Goal: Task Accomplishment & Management: Use online tool/utility

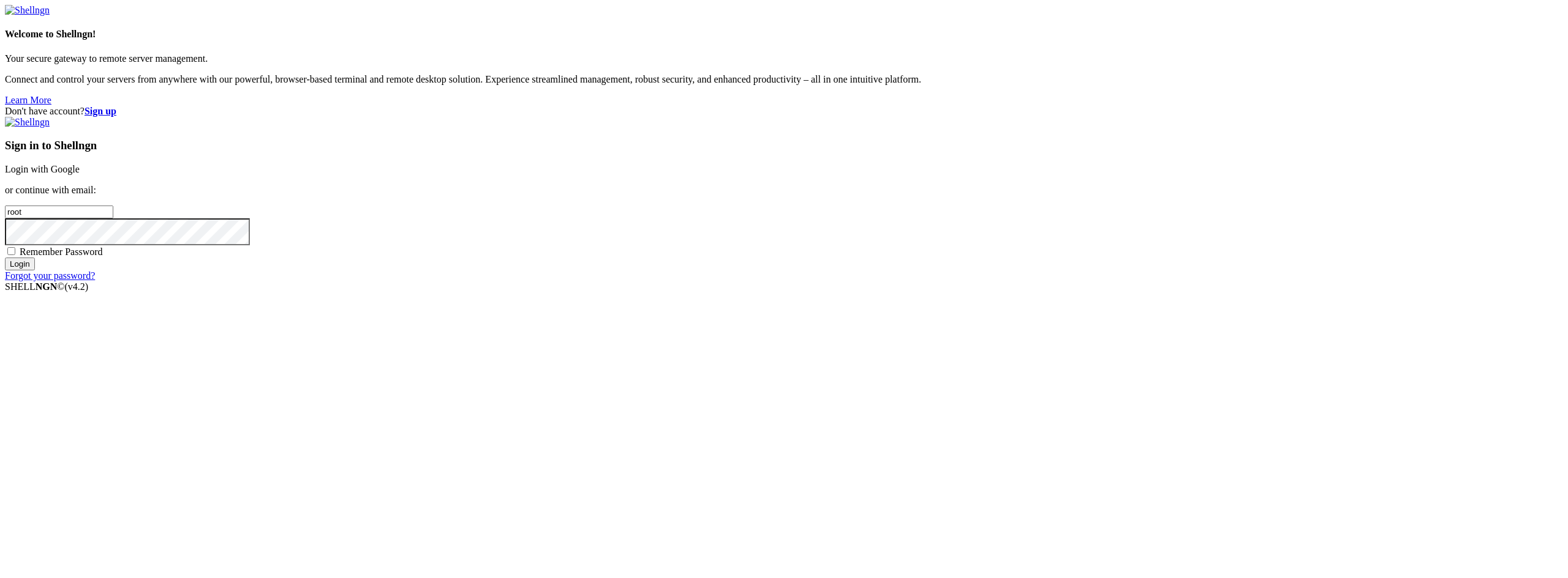
type input "22"
click at [79, 174] on link "Login with Google" at bounding box center [42, 169] width 75 height 10
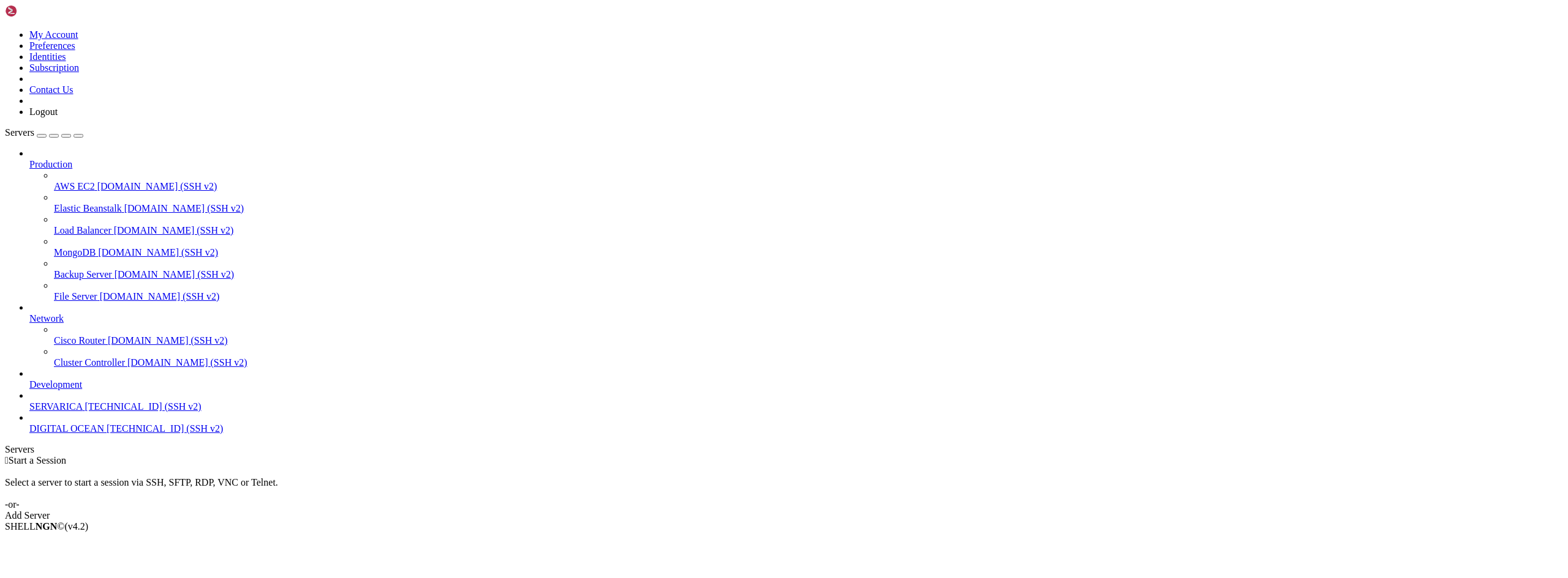
click at [859, 510] on div "Add Server" at bounding box center [783, 516] width 1558 height 11
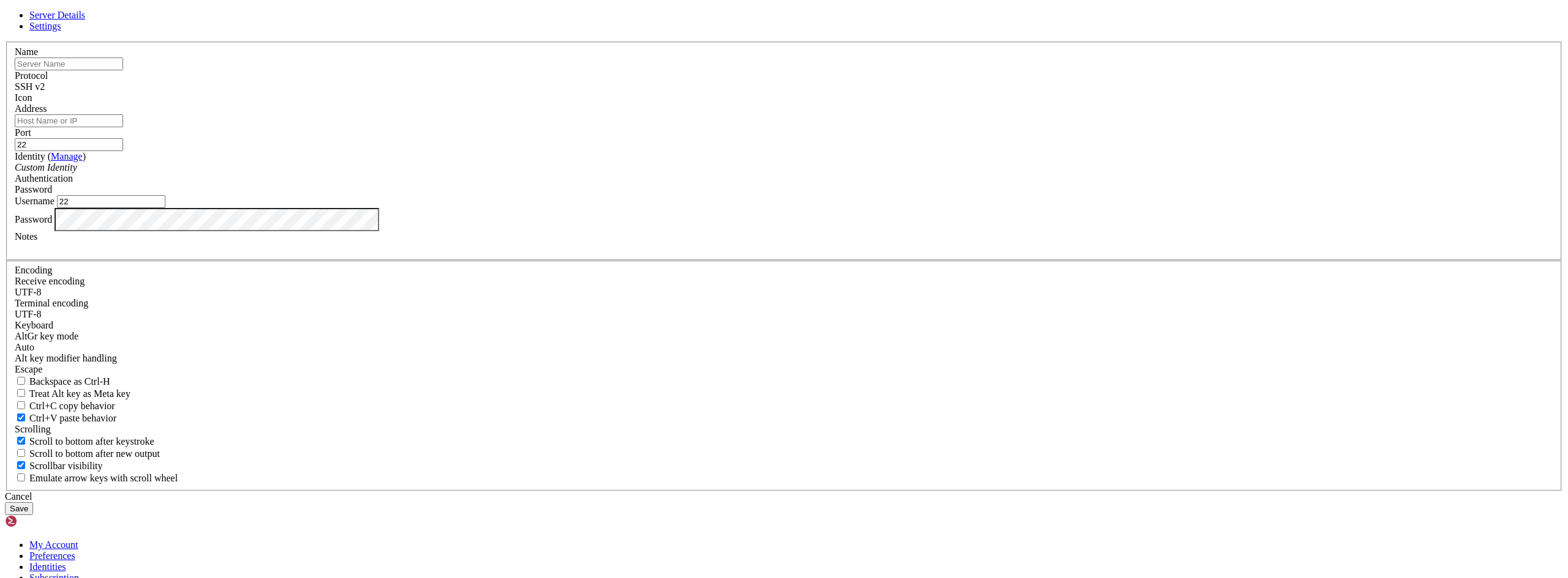
type input "root"
click at [123, 70] on input "text" at bounding box center [69, 64] width 109 height 13
type input "DIGITAL OCEAN (Z-PRO)"
click at [123, 127] on input "Address" at bounding box center [69, 121] width 109 height 13
paste input "[TECHNICAL_ID]"
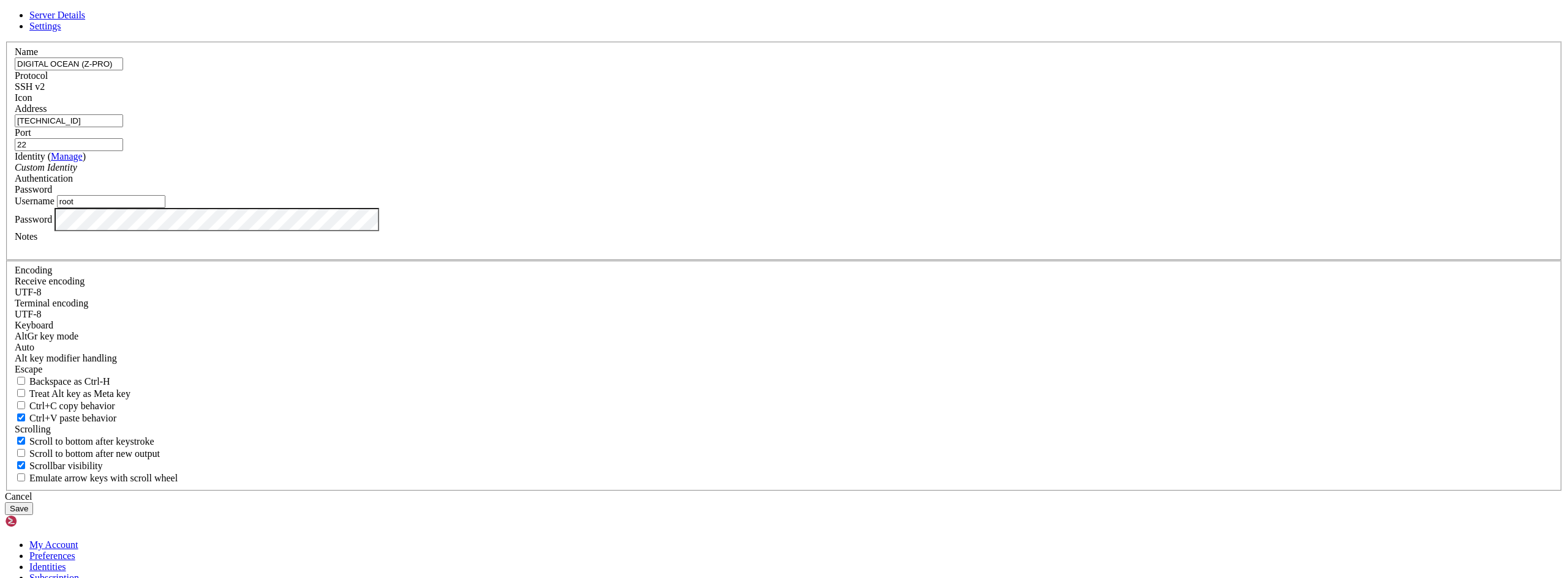
type input "[TECHNICAL_ID]"
click at [5, 42] on icon at bounding box center [5, 42] width 0 height 0
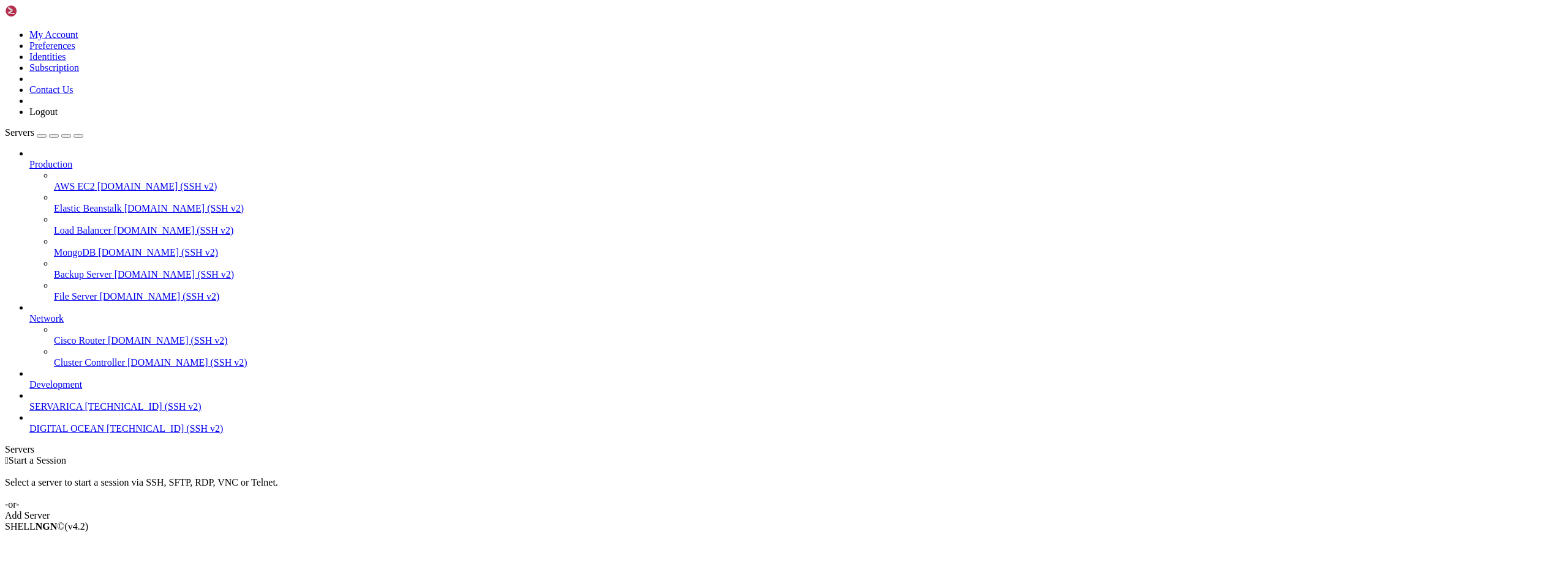
click at [465, 456] on div " Start a Session Select a server to start a session via SSH, SFTP, RDP, VNC or…" at bounding box center [783, 489] width 1558 height 66
click at [870, 510] on div "Add Server" at bounding box center [783, 516] width 1558 height 11
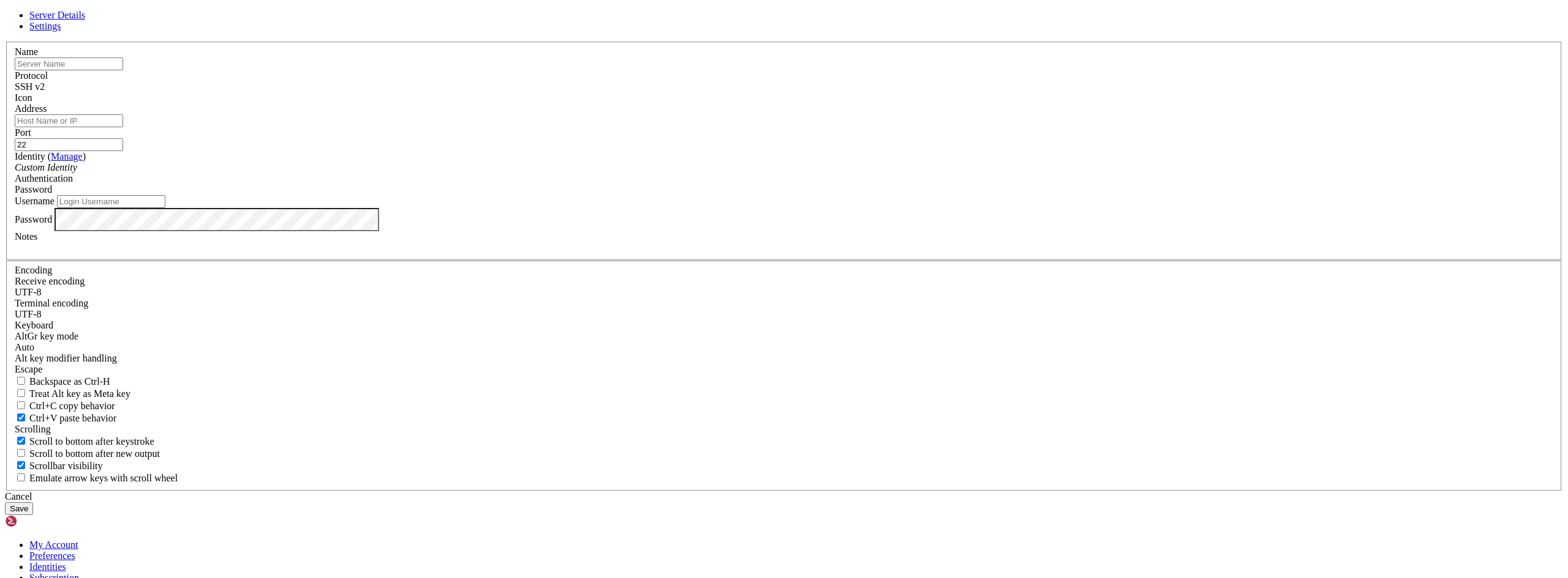
type input "22"
click at [123, 70] on input "text" at bounding box center [69, 64] width 109 height 13
type input "d"
type input "DIGITAL OCEAN"
paste input "[TECHNICAL_ID]"
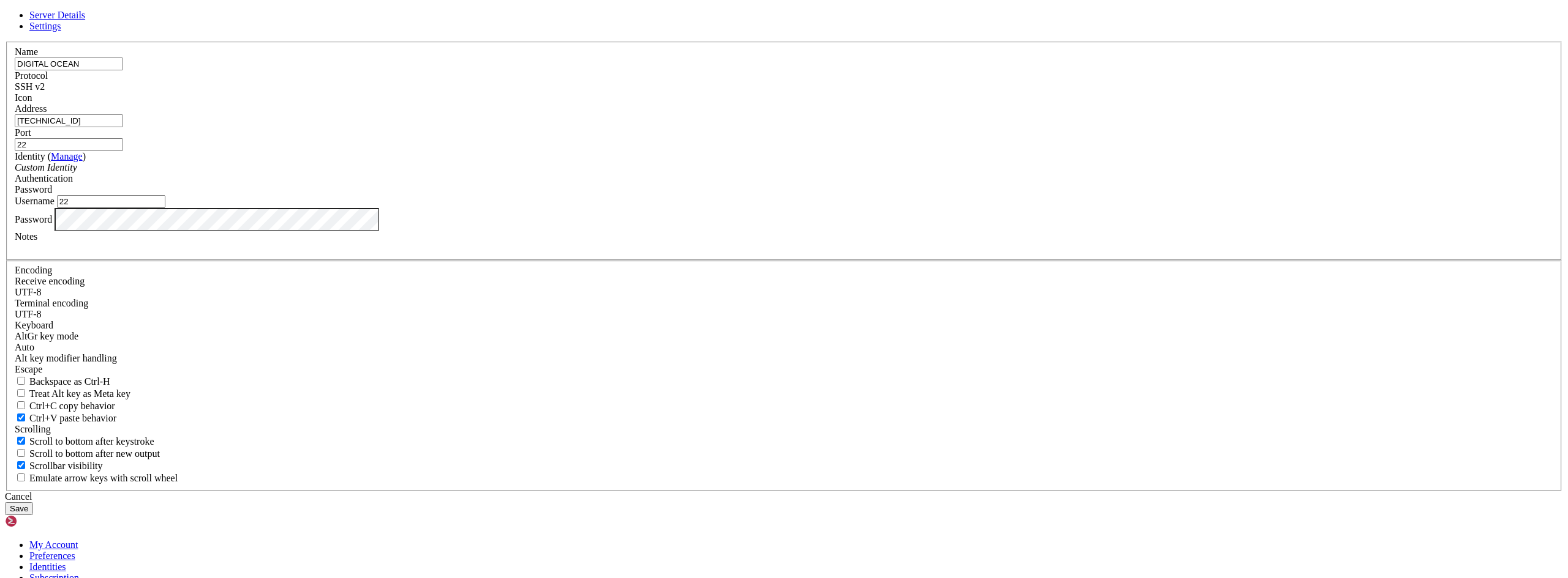
type input "[TECHNICAL_ID]"
drag, startPoint x: 641, startPoint y: 313, endPoint x: 602, endPoint y: 312, distance: 39.0
click at [619, 208] on div "Username 22" at bounding box center [783, 202] width 1538 height 13
type input "R"
type input "root"
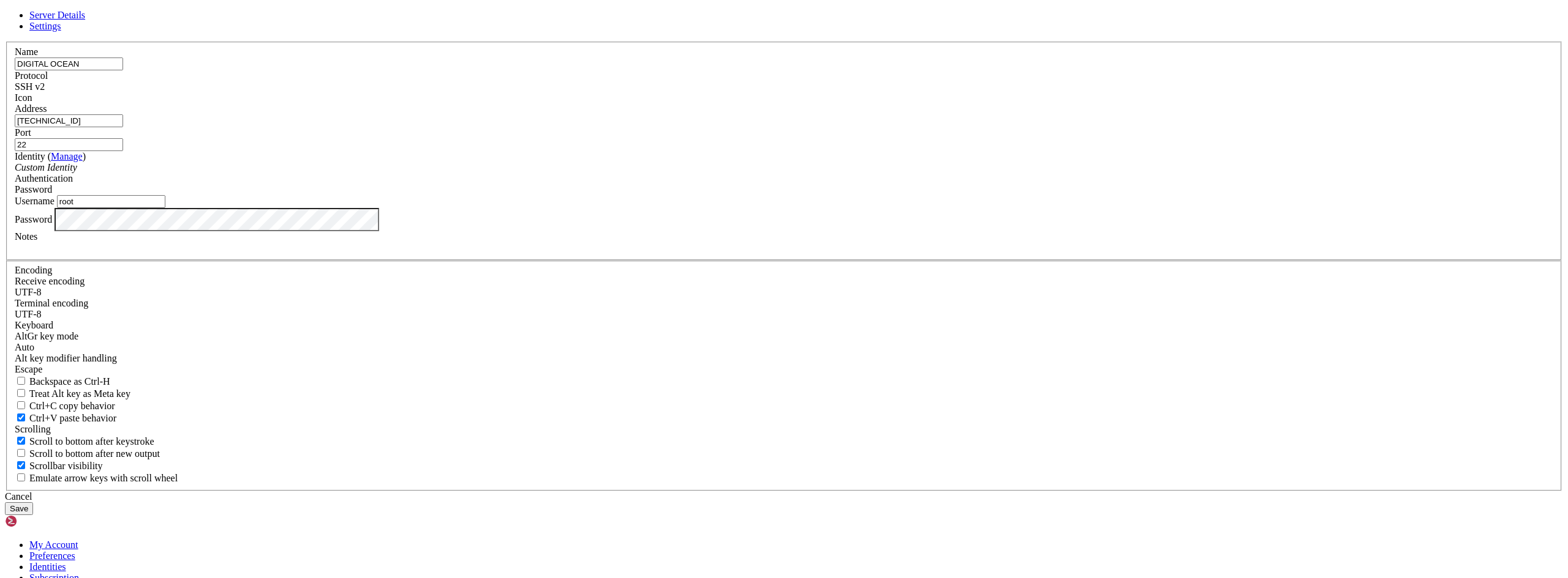
click at [407, 47] on div "Server Details Settings Name DIGITAL OCEAN Protocol SSH v2 Icon" at bounding box center [783, 263] width 1558 height 506
click at [33, 502] on button "Save" at bounding box center [18, 509] width 28 height 13
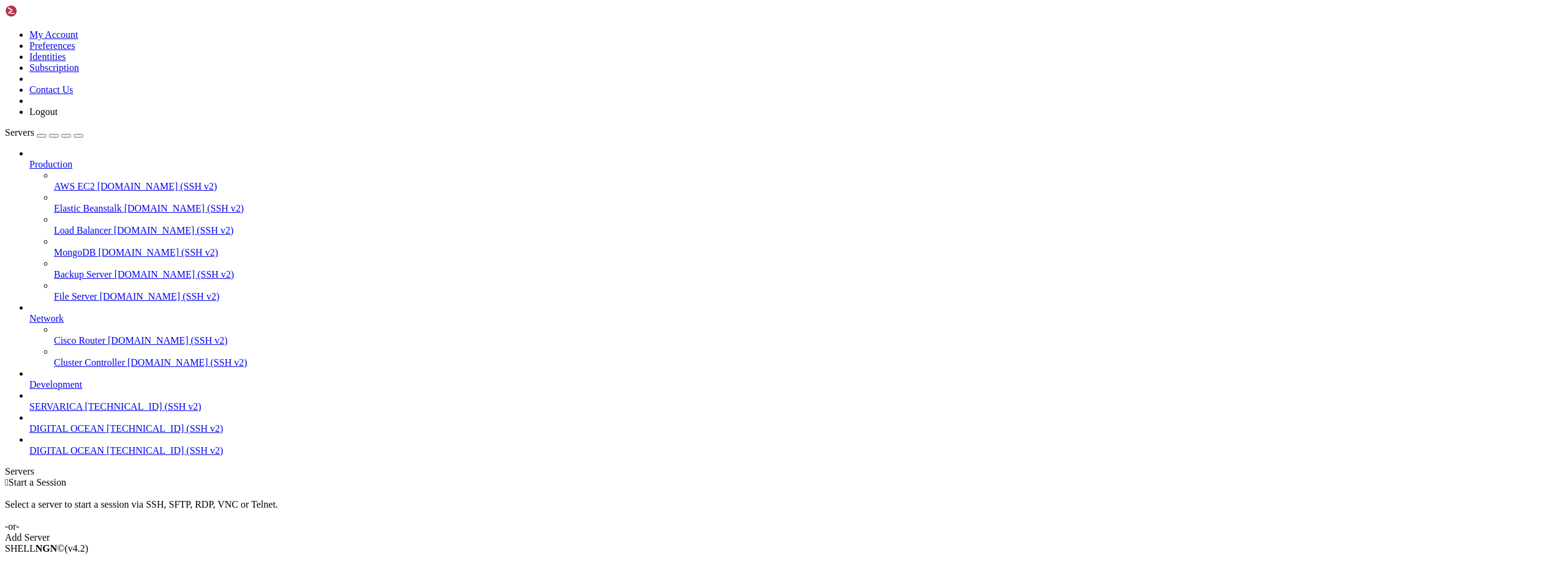
click at [64, 456] on span "DIGITAL OCEAN" at bounding box center [67, 450] width 75 height 10
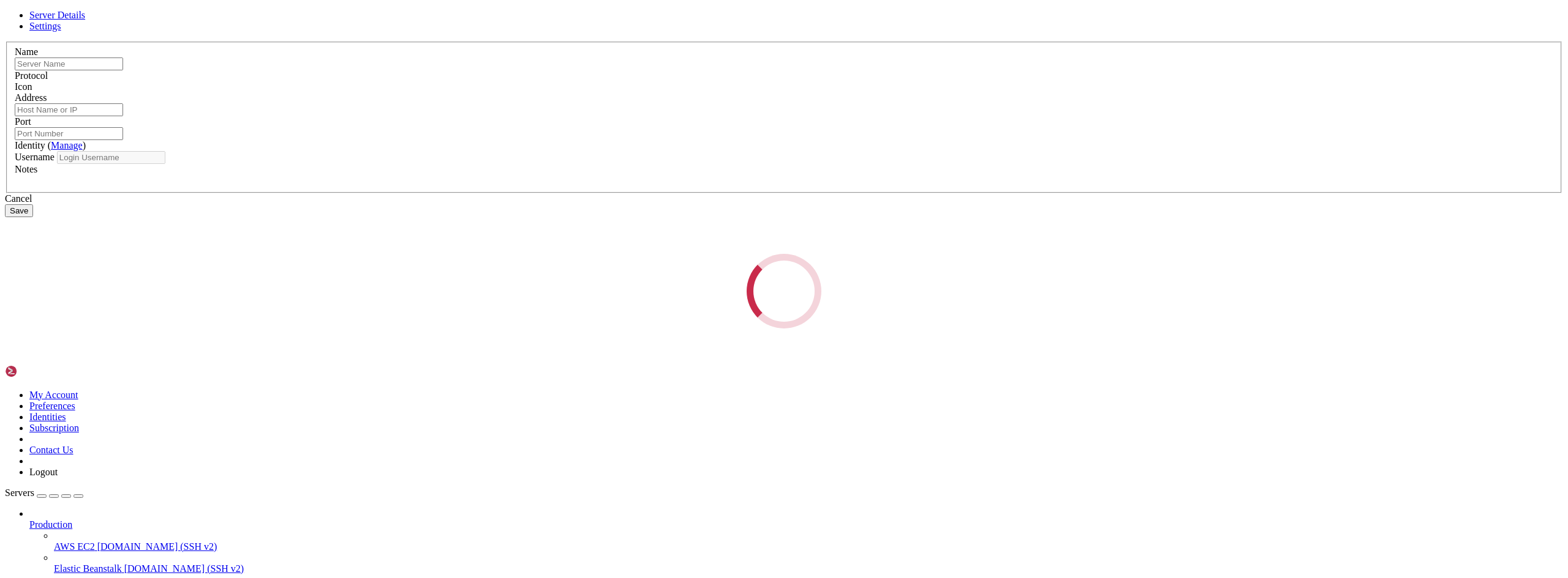
type input "DIGITAL OCEAN"
type input "[TECHNICAL_ID]"
type input "22"
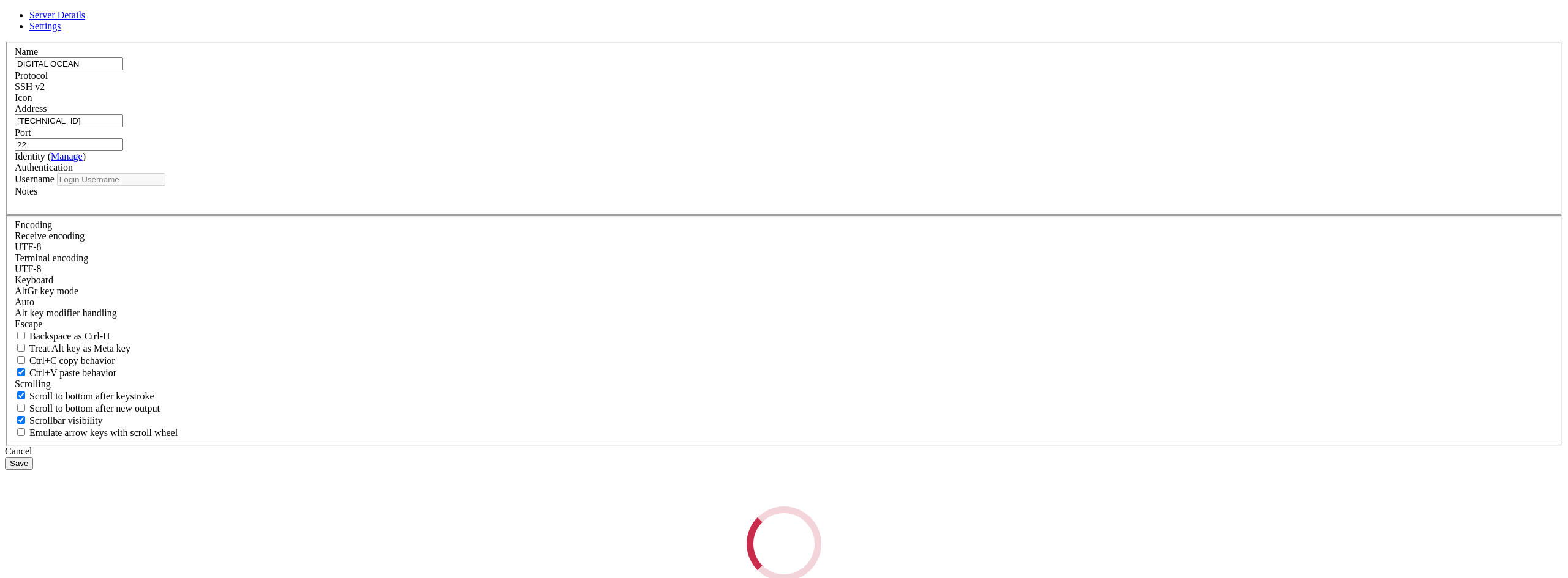
type input "root"
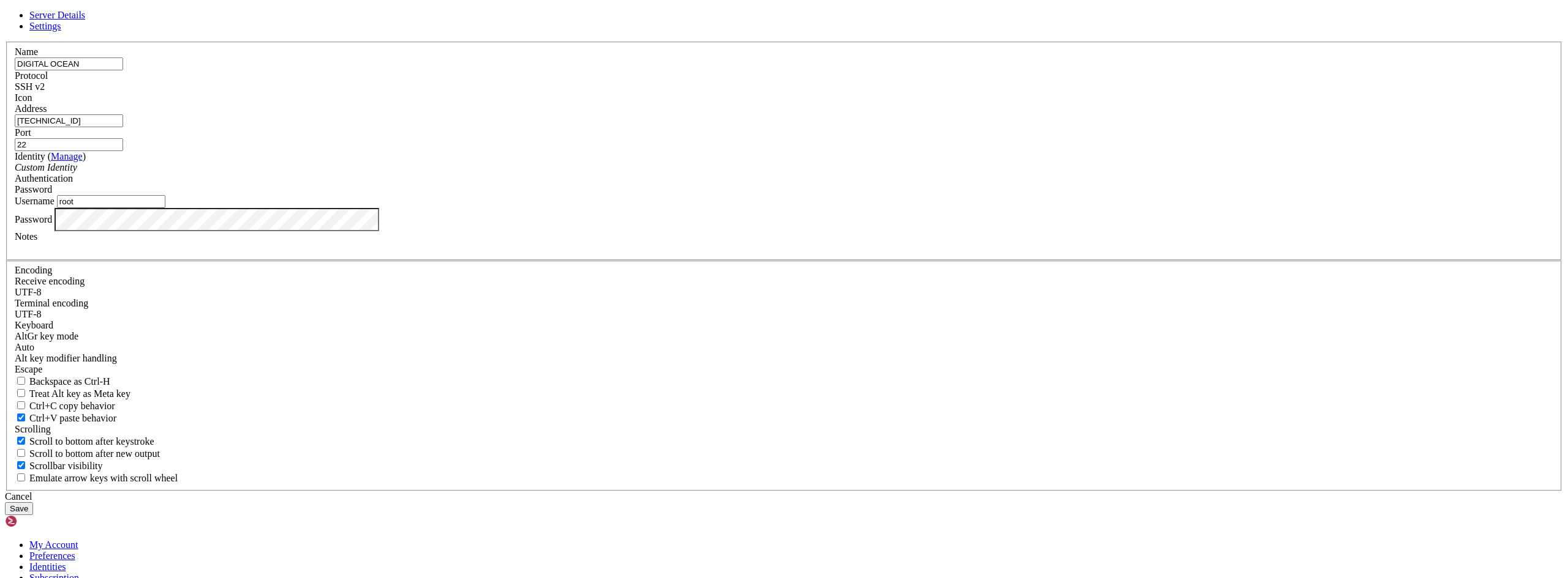
click at [123, 70] on input "DIGITAL OCEAN" at bounding box center [69, 64] width 109 height 13
type input "DIGITAL OCEAN ZPRO"
click at [33, 502] on button "Save" at bounding box center [18, 509] width 28 height 13
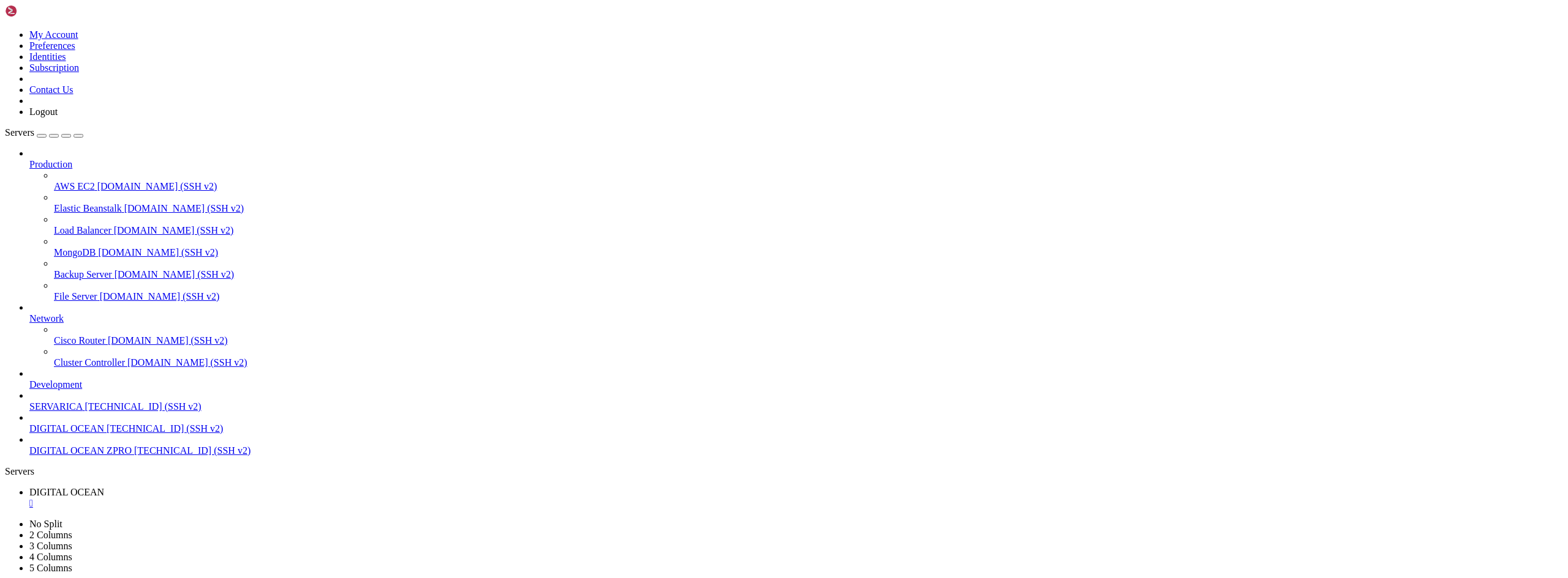
type input "/root"
click at [247, 499] on div "" at bounding box center [796, 504] width 1533 height 11
click at [132, 487] on span "DIGITAL OCEAN ZPRO" at bounding box center [80, 491] width 102 height 10
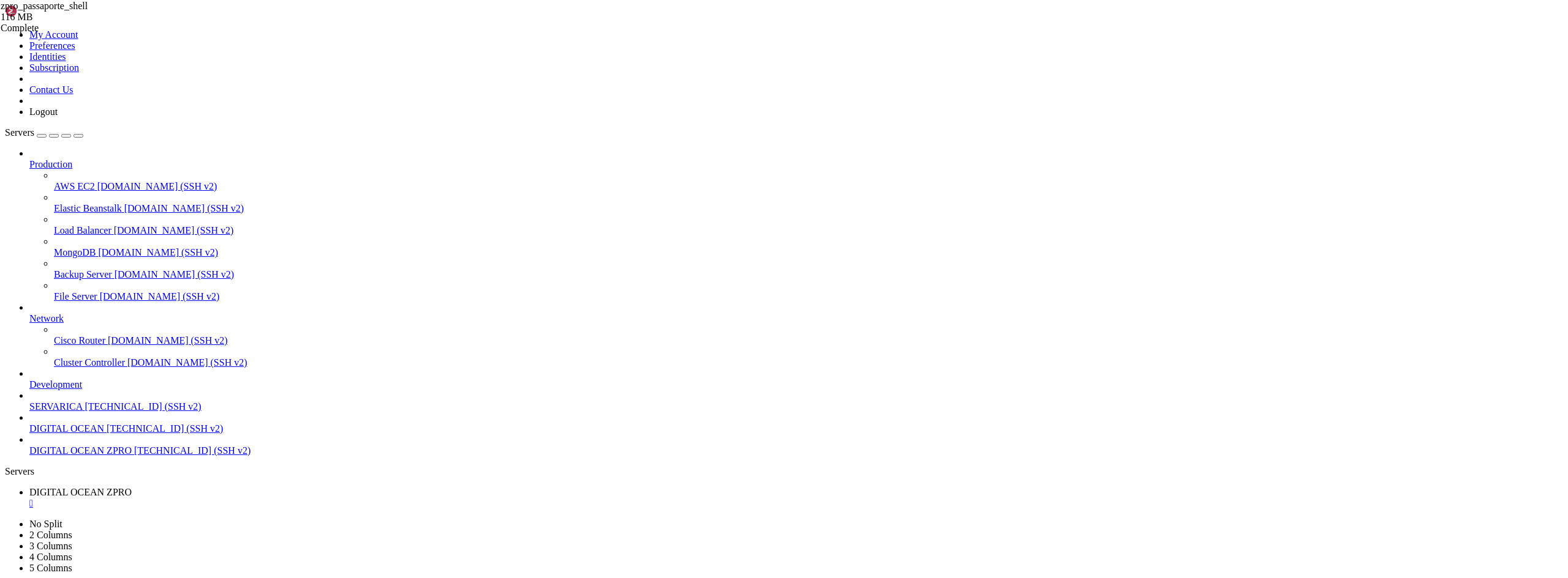
click at [256, 499] on div "" at bounding box center [796, 504] width 1533 height 11
click at [87, 434] on span "DIGITAL OCEAN" at bounding box center [67, 428] width 75 height 10
click at [75, 575] on span "Open SFTP" at bounding box center [52, 580] width 46 height 10
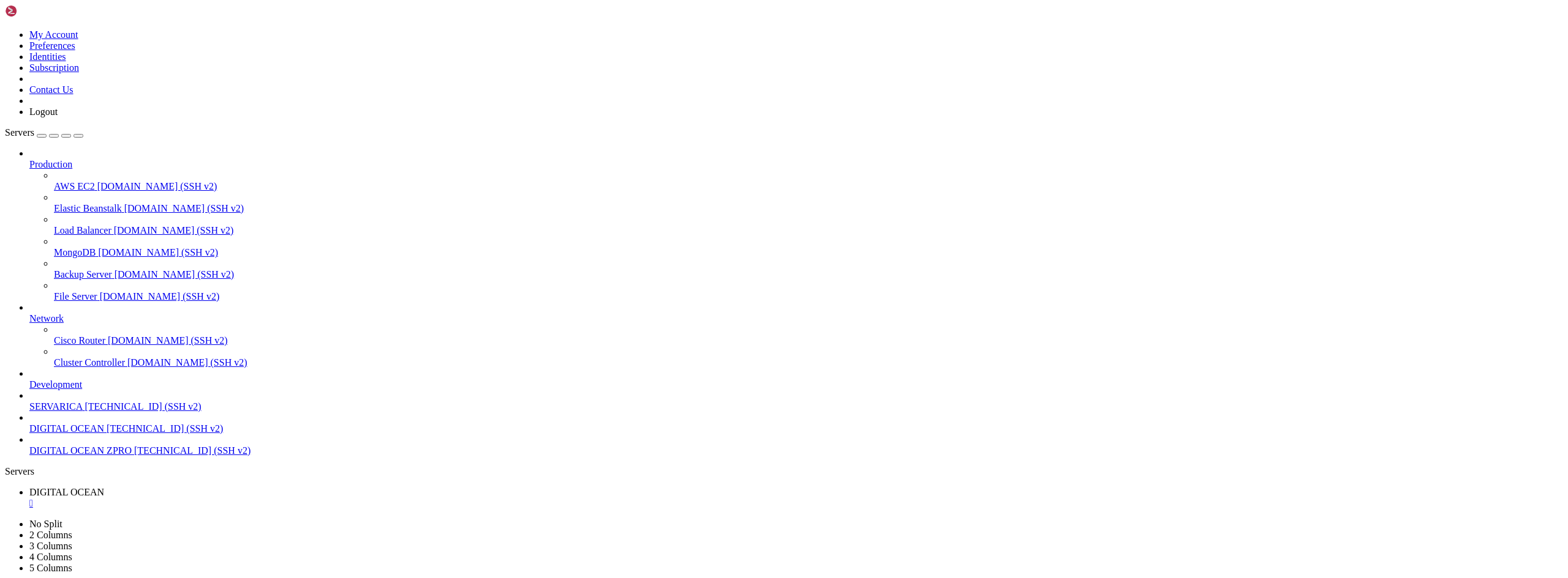
type input "/home/deploy/plugazapp"
click at [134, 456] on span "[TECHNICAL_ID] (SSH v2)" at bounding box center [192, 450] width 116 height 10
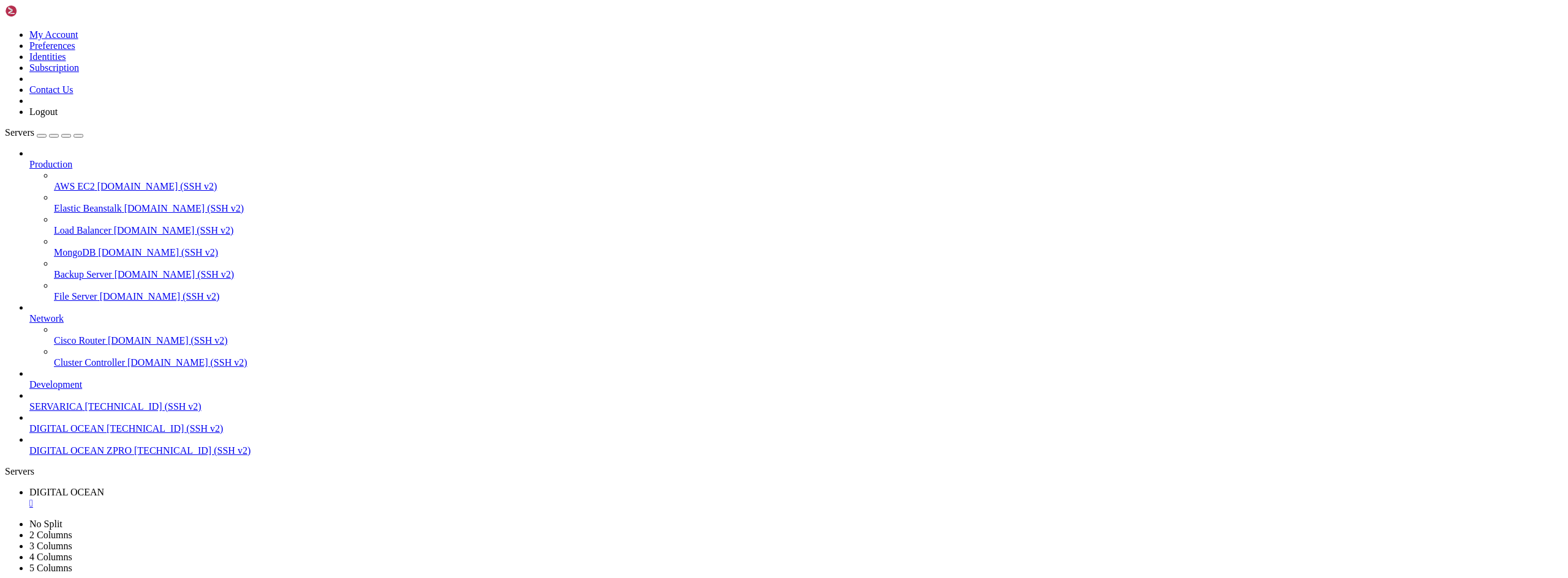
click at [249, 499] on div "" at bounding box center [796, 504] width 1533 height 11
click at [66, 456] on span "DIGITAL OCEAN ZPRO" at bounding box center [80, 450] width 102 height 10
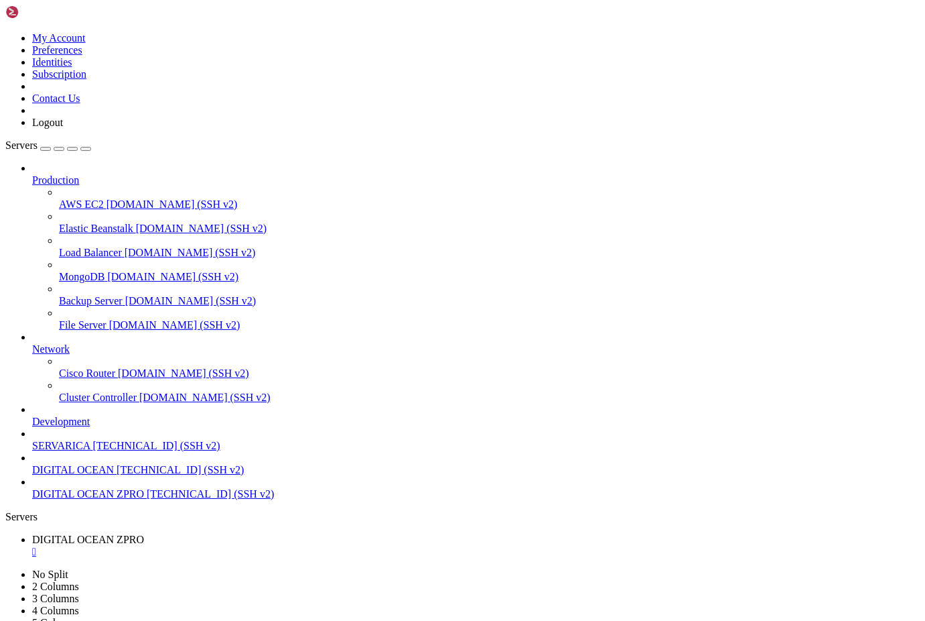
drag, startPoint x: 280, startPoint y: 1066, endPoint x: 292, endPoint y: 1149, distance: 84.0
drag, startPoint x: 403, startPoint y: 1078, endPoint x: 340, endPoint y: 1161, distance: 104.8
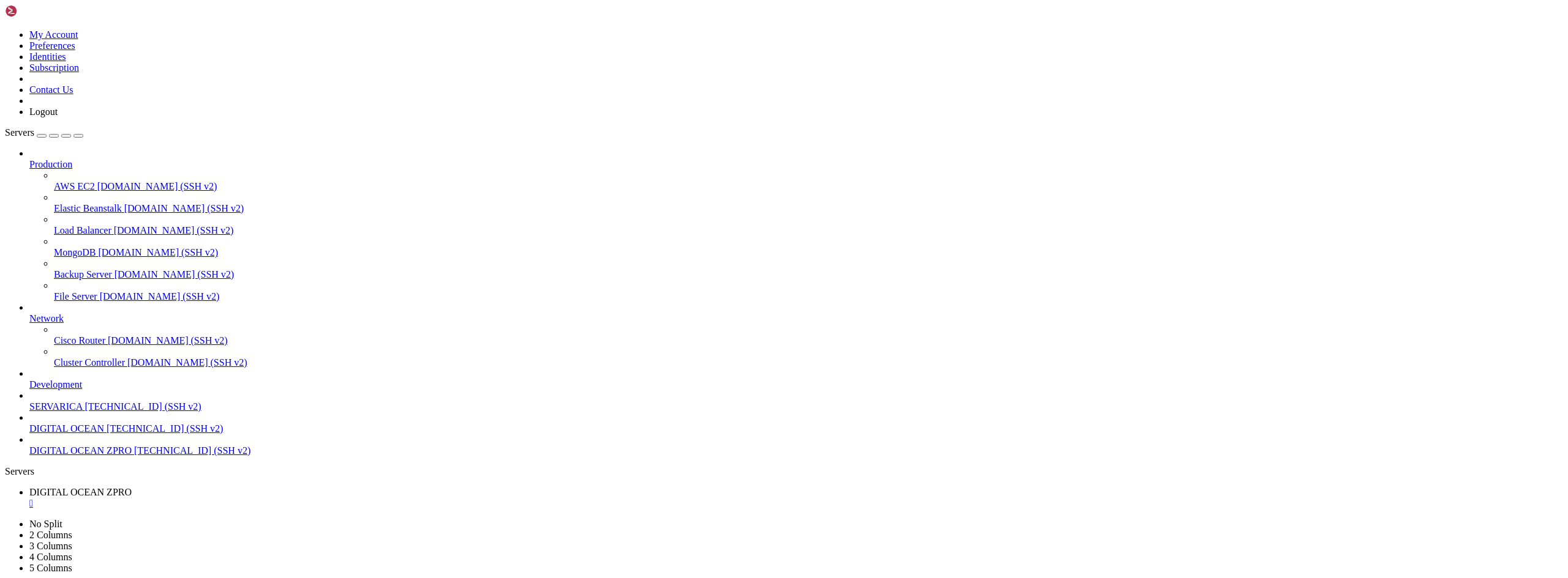
drag, startPoint x: 78, startPoint y: 952, endPoint x: 213, endPoint y: 951, distance: 135.0
